Goal: Navigation & Orientation: Locate item on page

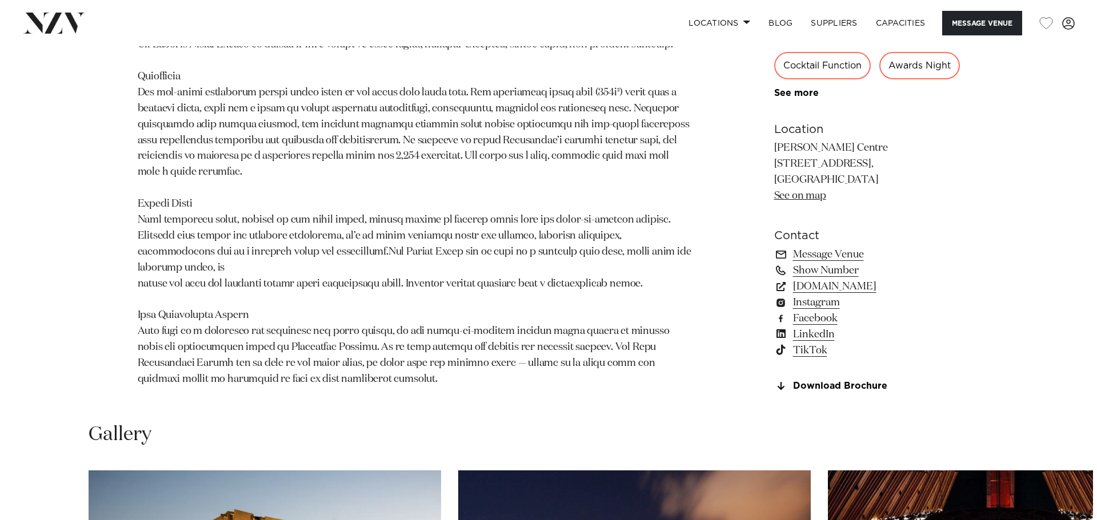
scroll to position [1199, 0]
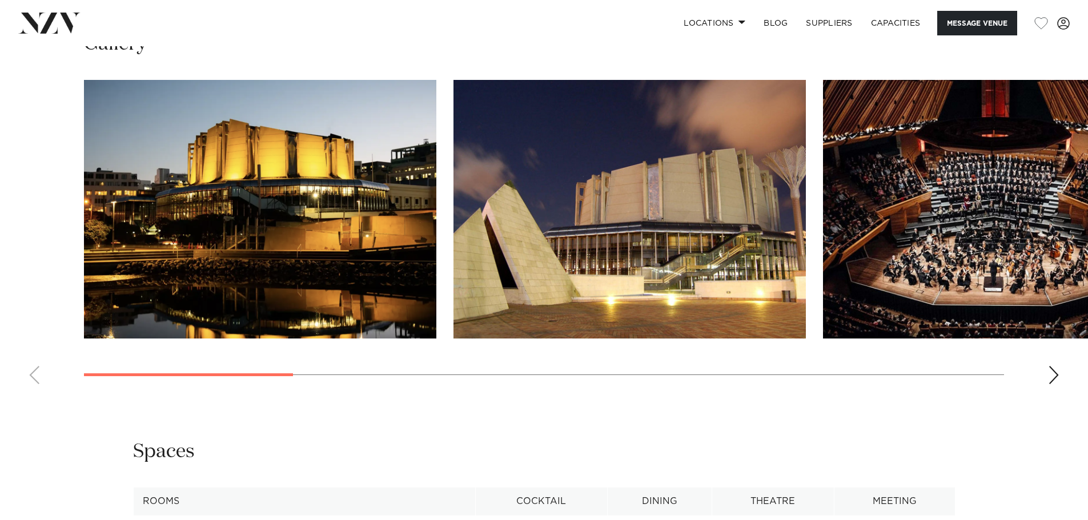
click at [938, 254] on img "3 / 11" at bounding box center [999, 209] width 352 height 259
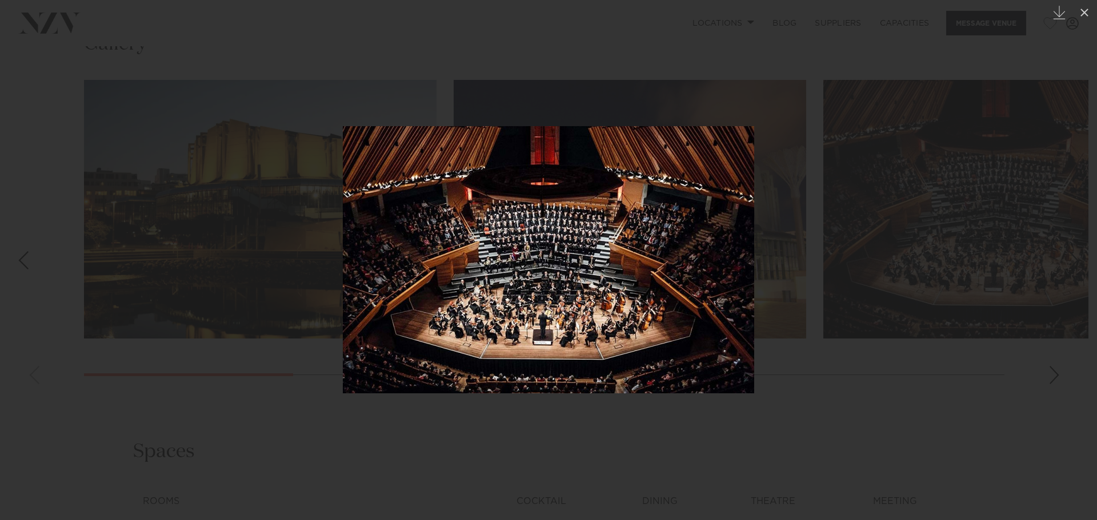
click at [748, 86] on div at bounding box center [548, 260] width 1097 height 520
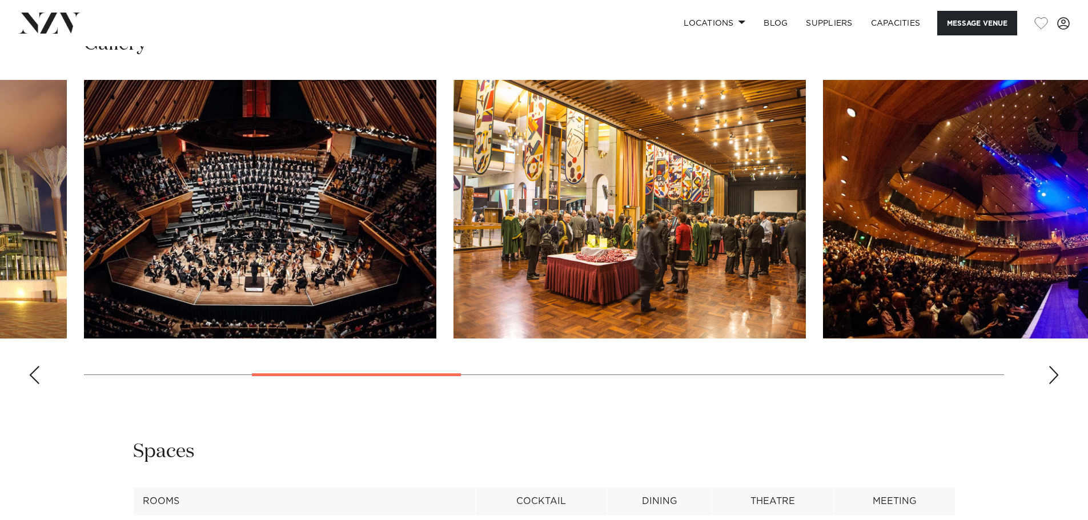
click at [1061, 269] on img "5 / 11" at bounding box center [999, 209] width 352 height 259
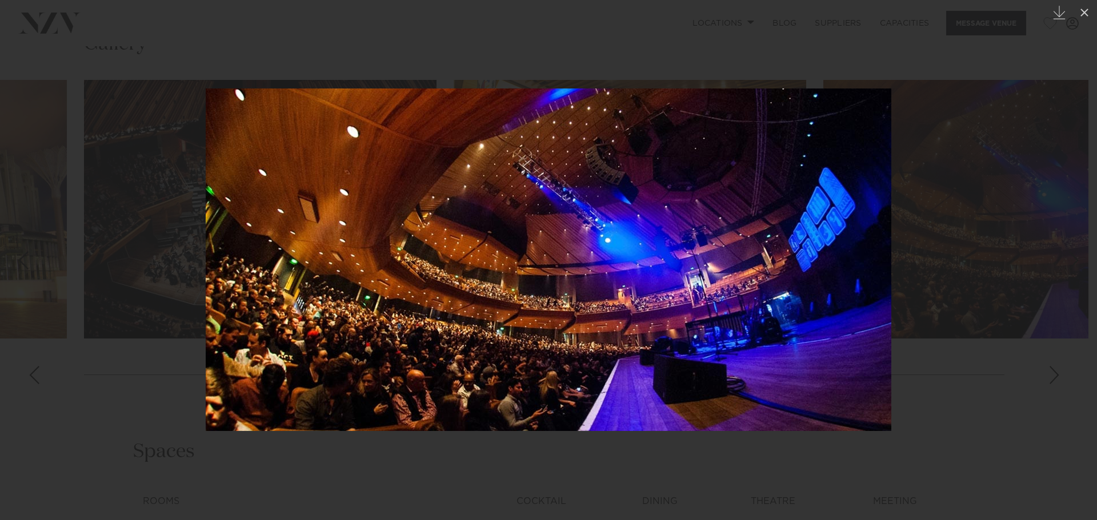
click at [1002, 156] on div at bounding box center [548, 260] width 1097 height 520
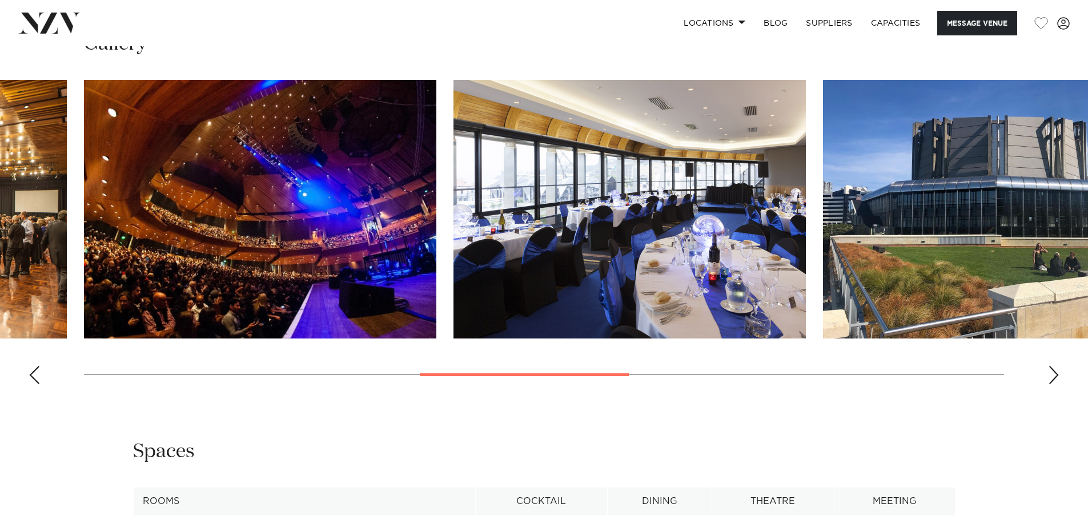
click at [1050, 384] on div "Next slide" at bounding box center [1053, 375] width 11 height 18
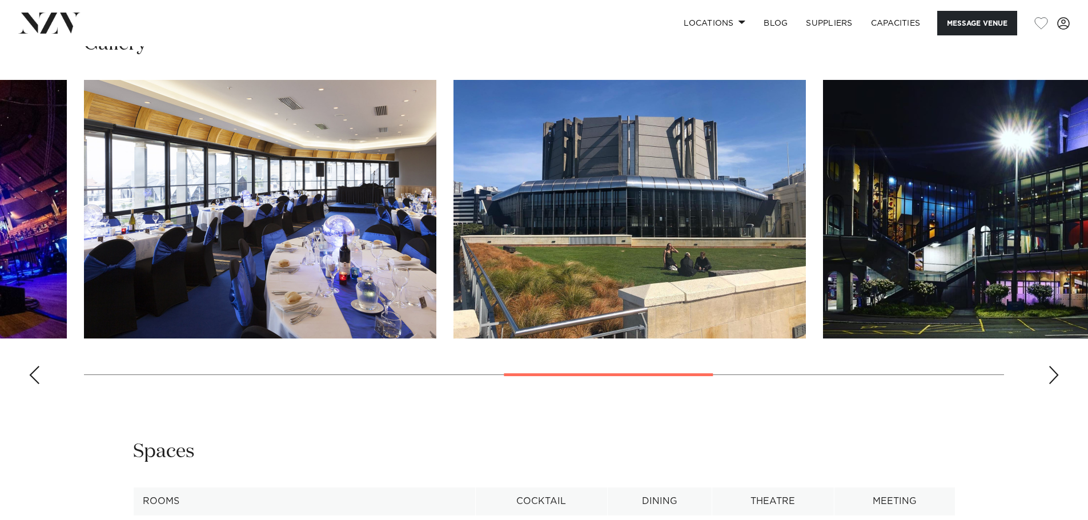
click at [1057, 384] on div "Next slide" at bounding box center [1053, 375] width 11 height 18
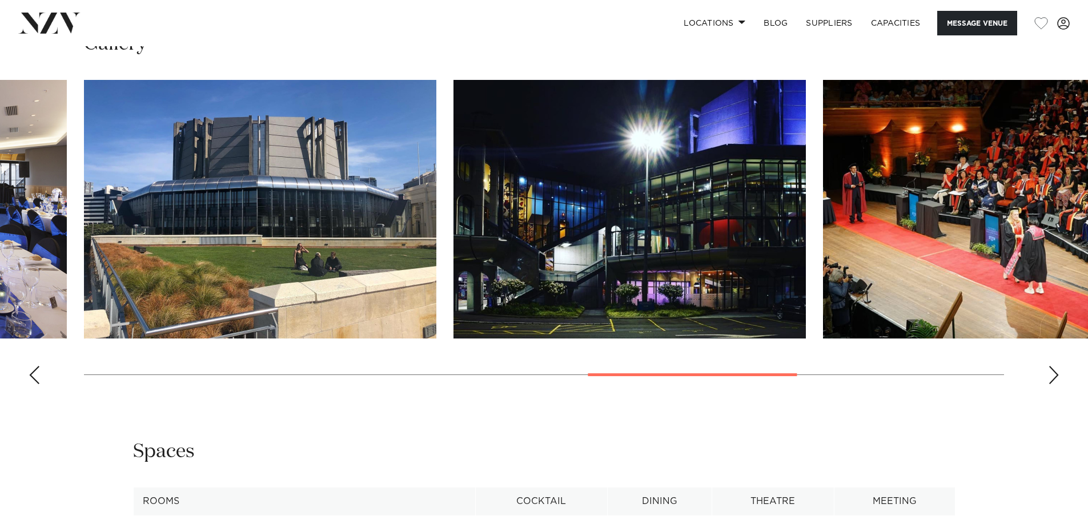
click at [1057, 384] on div "Next slide" at bounding box center [1053, 375] width 11 height 18
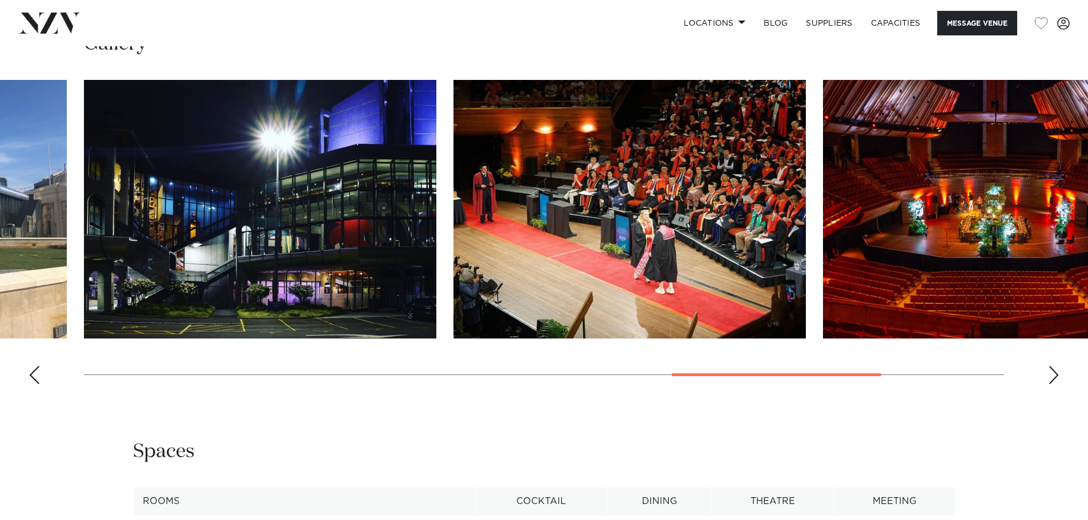
click at [1057, 384] on div "Next slide" at bounding box center [1053, 375] width 11 height 18
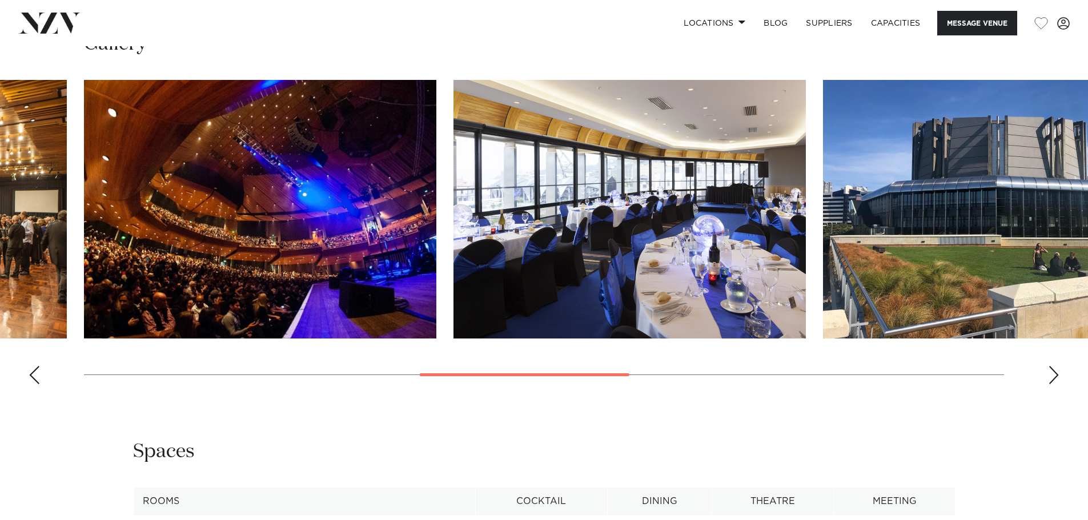
click at [1041, 394] on swiper-container at bounding box center [544, 237] width 1088 height 314
click at [1046, 394] on swiper-container at bounding box center [544, 237] width 1088 height 314
click at [1051, 384] on div "Next slide" at bounding box center [1053, 375] width 11 height 18
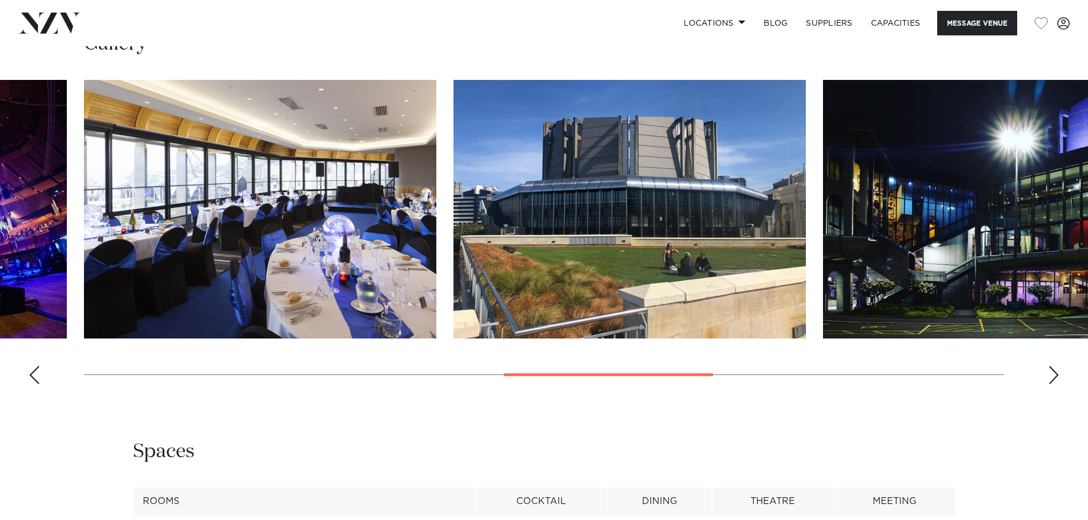
click at [1051, 384] on div "Next slide" at bounding box center [1053, 375] width 11 height 18
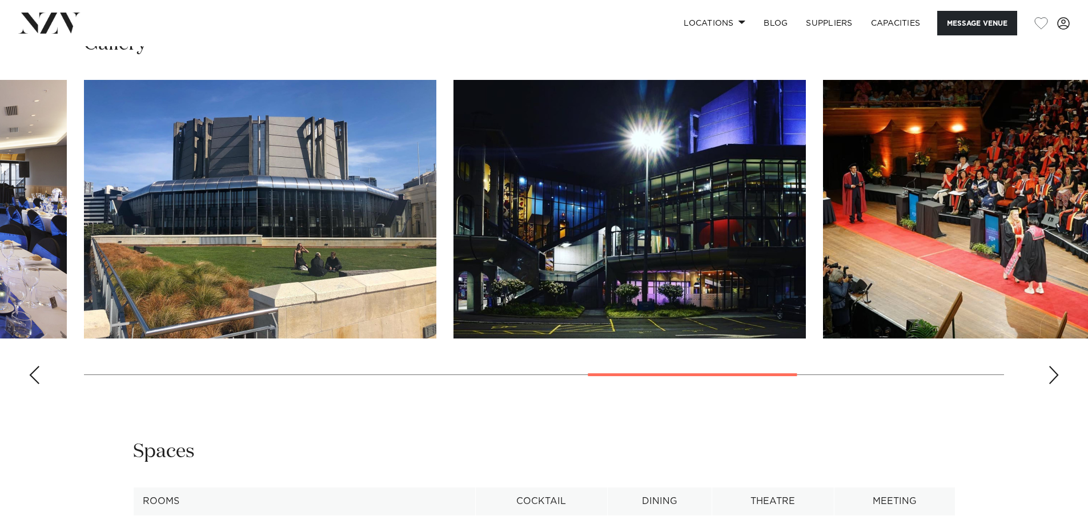
click at [1051, 384] on div "Next slide" at bounding box center [1053, 375] width 11 height 18
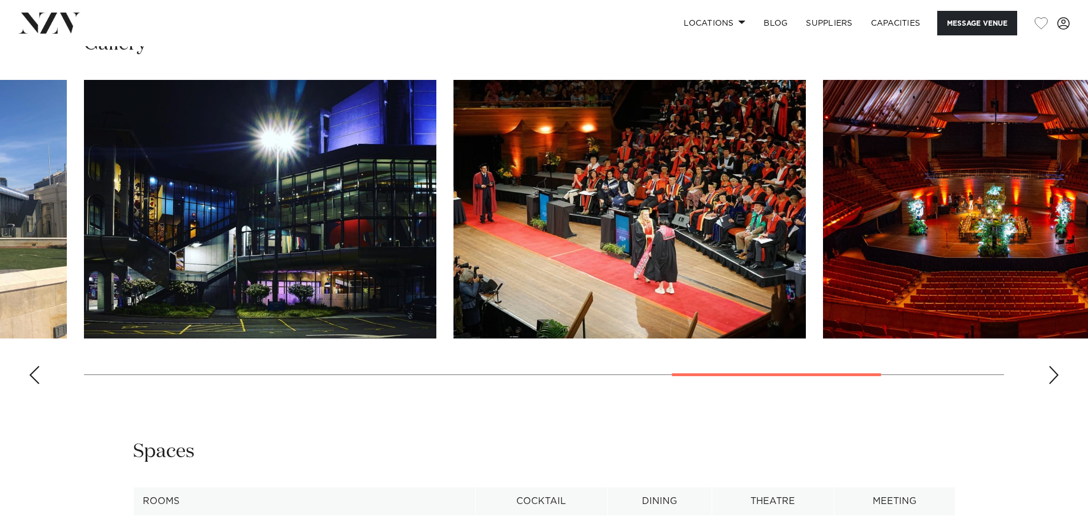
click at [1051, 384] on div "Next slide" at bounding box center [1053, 375] width 11 height 18
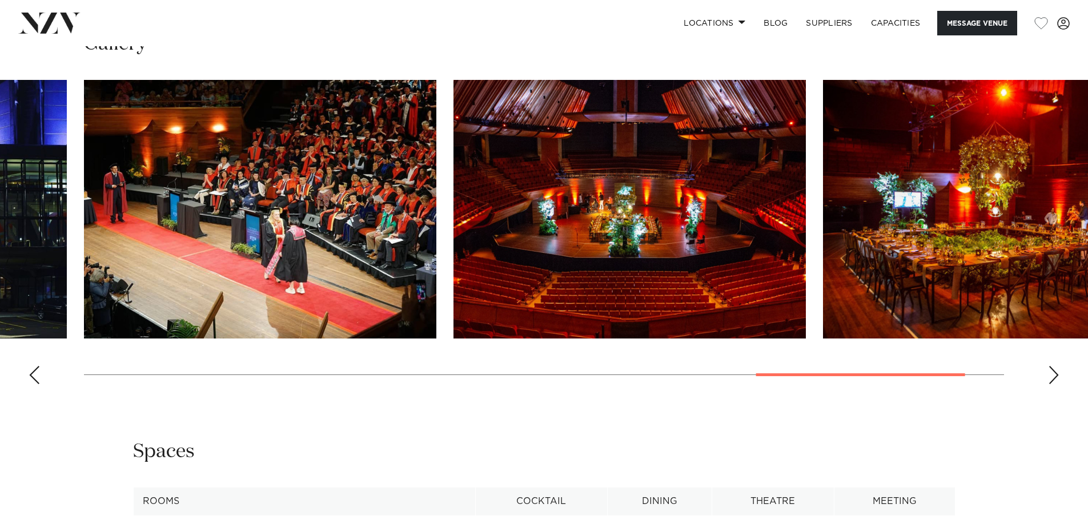
click at [371, 182] on img "9 / 11" at bounding box center [260, 209] width 352 height 259
